Goal: Task Accomplishment & Management: Manage account settings

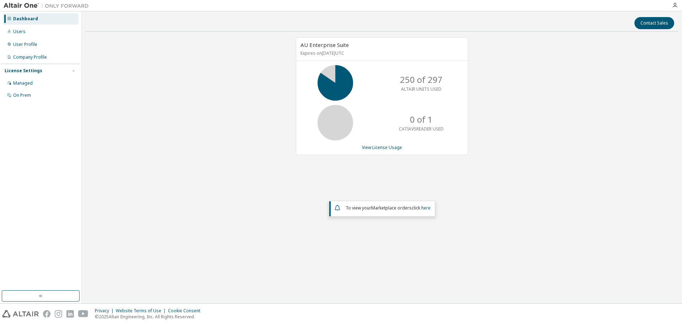
click at [647, 126] on div "AU Enterprise Suite Expires on November 30, 2025 UTC 250 of 297 ALTAIR UNITS US…" at bounding box center [381, 142] width 593 height 210
click at [389, 146] on link "View License Usage" at bounding box center [382, 147] width 40 height 6
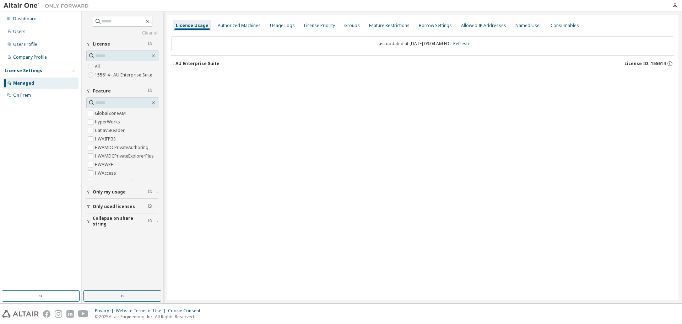
click at [194, 65] on div "AU Enterprise Suite" at bounding box center [198, 64] width 44 height 6
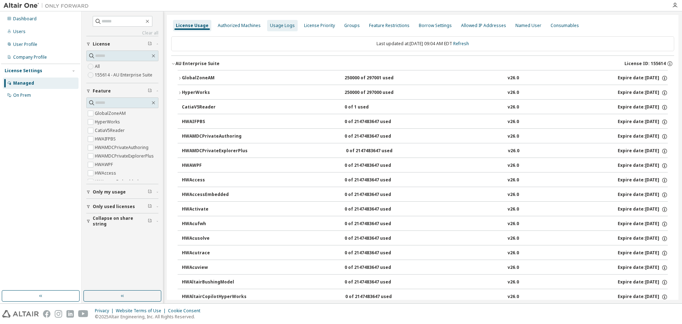
click at [274, 24] on div "Usage Logs" at bounding box center [282, 26] width 25 height 6
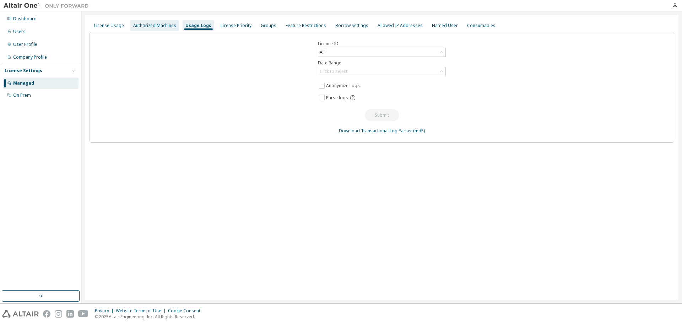
click at [171, 27] on div "Authorized Machines" at bounding box center [154, 26] width 43 height 6
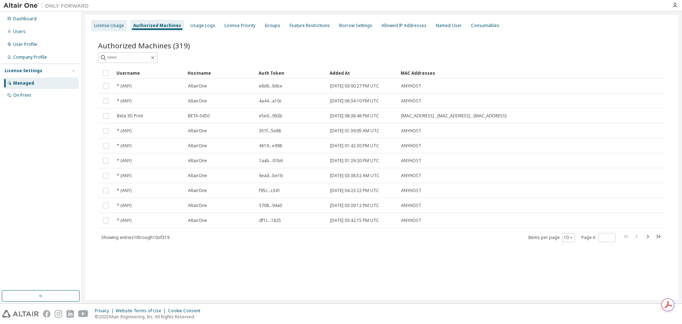
click at [100, 25] on div "License Usage" at bounding box center [109, 26] width 30 height 6
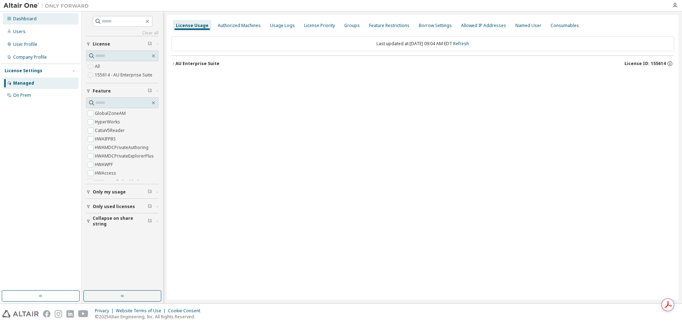
click at [38, 17] on div "Dashboard" at bounding box center [41, 18] width 76 height 11
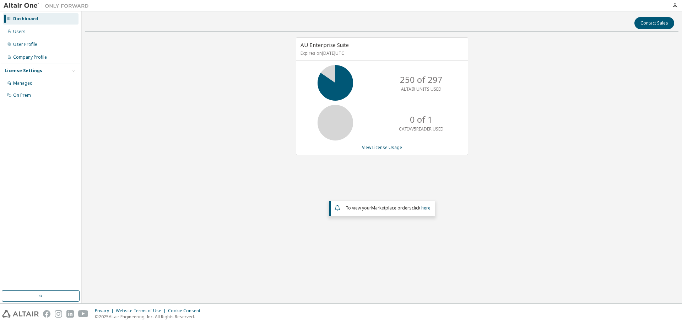
click at [422, 90] on p "ALTAIR UNITS USED" at bounding box center [421, 89] width 41 height 6
click at [385, 147] on link "View License Usage" at bounding box center [382, 147] width 40 height 6
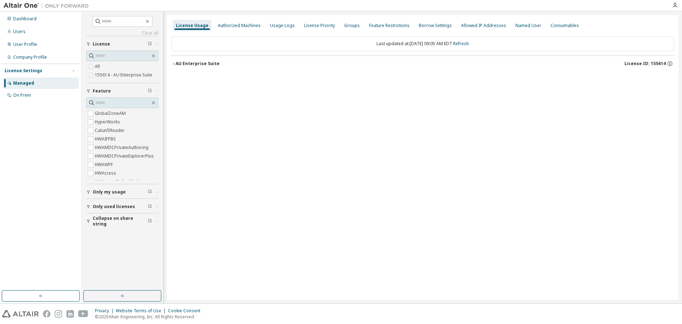
click at [199, 61] on div "AU Enterprise Suite" at bounding box center [198, 64] width 44 height 6
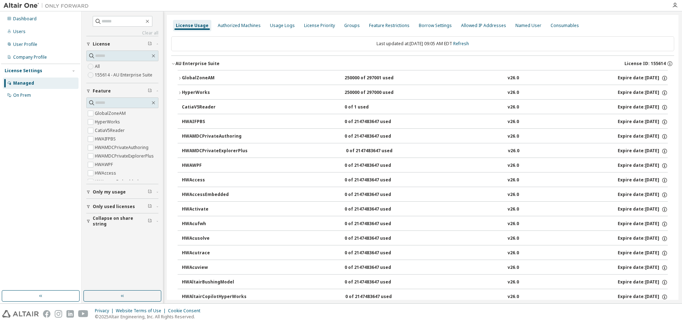
click at [182, 93] on icon "button" at bounding box center [180, 93] width 4 height 4
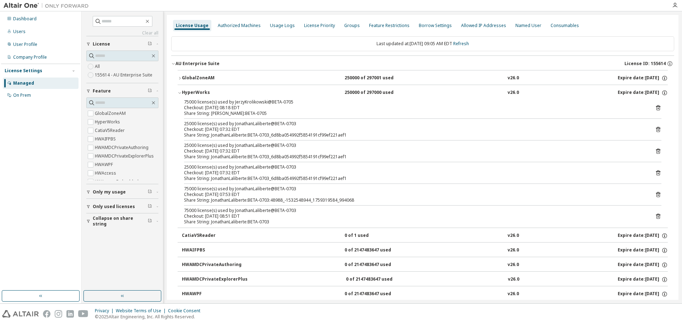
click at [54, 207] on div "Dashboard Users User Profile Company Profile License Settings Managed On Prem" at bounding box center [40, 150] width 79 height 277
click at [68, 205] on div "Dashboard Users User Profile Company Profile License Settings Managed On Prem" at bounding box center [40, 150] width 79 height 277
click at [39, 189] on div "Dashboard Users User Profile Company Profile License Settings Managed On Prem" at bounding box center [40, 150] width 79 height 277
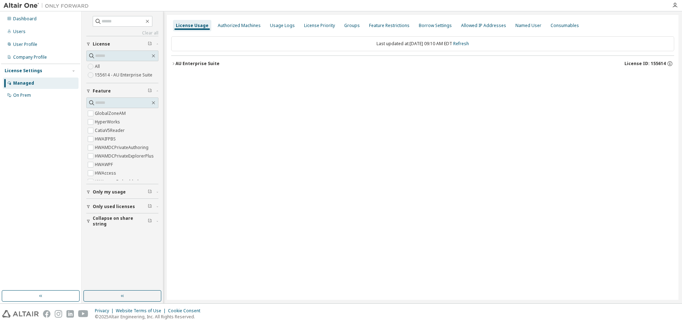
click at [215, 59] on button "AU Enterprise Suite License ID: 155614" at bounding box center [422, 64] width 503 height 16
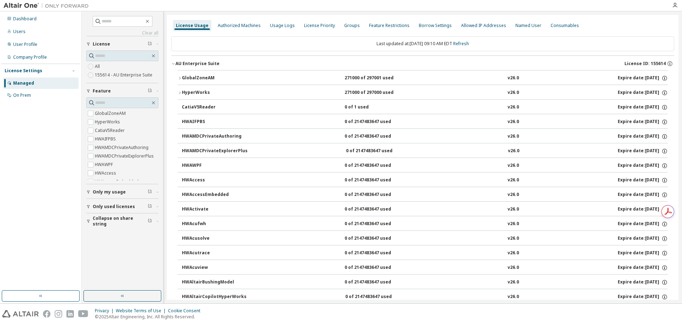
click at [200, 90] on div "HyperWorks" at bounding box center [214, 93] width 64 height 6
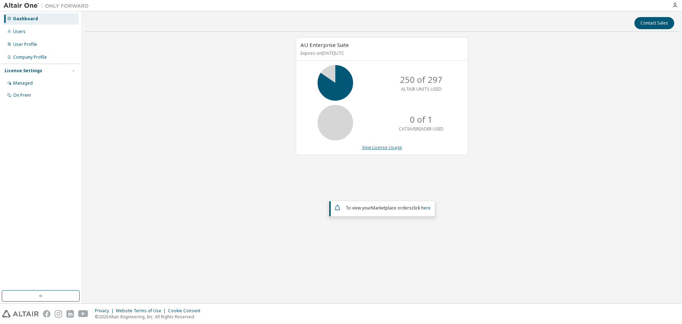
click at [368, 150] on link "View License Usage" at bounding box center [382, 147] width 40 height 6
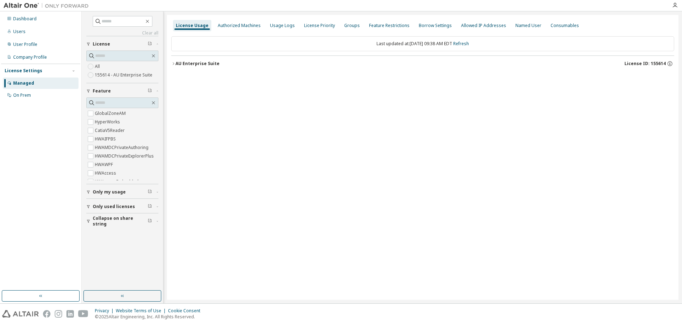
click at [194, 64] on div "AU Enterprise Suite" at bounding box center [198, 64] width 44 height 6
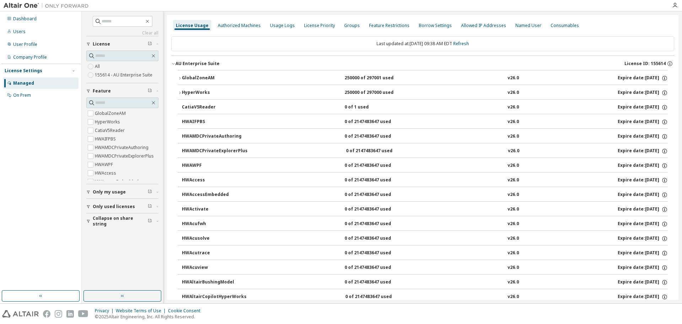
click at [179, 92] on icon "button" at bounding box center [180, 93] width 4 height 4
